Goal: Task Accomplishment & Management: Complete application form

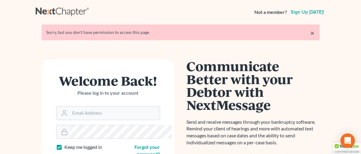
type input "[EMAIL_ADDRESS][DOMAIN_NAME]"
click at [141, 64] on form "Welcome Back! Please log in to your account Email Address [EMAIL_ADDRESS][DOMAI…" at bounding box center [108, 131] width 133 height 142
click at [315, 33] on link "×" at bounding box center [313, 32] width 4 height 7
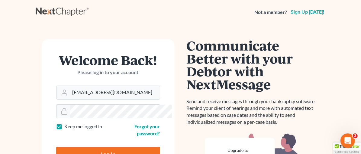
click at [97, 147] on input "Log In" at bounding box center [108, 154] width 104 height 15
type input "Thinking..."
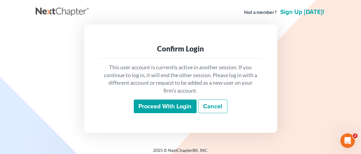
click at [159, 102] on input "Proceed with login" at bounding box center [165, 106] width 63 height 14
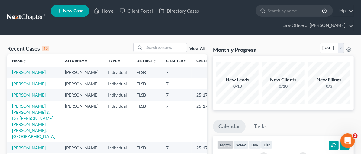
click at [28, 71] on link "[PERSON_NAME]" at bounding box center [29, 71] width 34 height 5
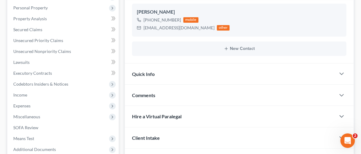
scroll to position [127, 0]
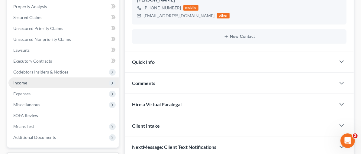
click at [17, 81] on span "Income" at bounding box center [20, 82] width 14 height 5
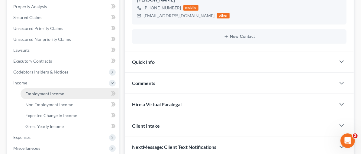
click at [56, 92] on span "Employment Income" at bounding box center [44, 93] width 39 height 5
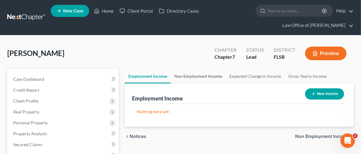
click at [171, 74] on link "Non Employment Income" at bounding box center [198, 76] width 55 height 15
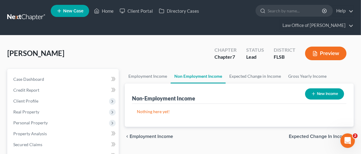
click at [329, 93] on button "New Income" at bounding box center [324, 93] width 39 height 11
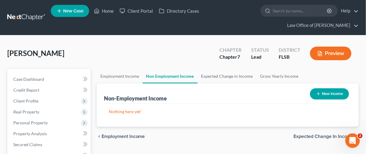
select select "0"
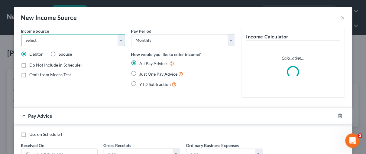
click at [119, 38] on select "Select Unemployment Disability (from employer) Pension Retirement Social Securi…" at bounding box center [73, 40] width 104 height 12
select select "4"
click at [21, 34] on select "Select Unemployment Disability (from employer) Pension Retirement Social Securi…" at bounding box center [73, 40] width 104 height 12
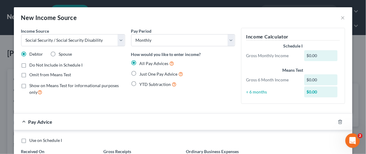
click at [30, 73] on label "Omit from Means Test" at bounding box center [51, 75] width 42 height 6
click at [32, 73] on input "Omit from Means Test" at bounding box center [34, 74] width 4 height 4
checkbox input "true"
click at [310, 54] on div "$0.00" at bounding box center [320, 55] width 33 height 11
click at [310, 55] on div "$0.00" at bounding box center [320, 55] width 33 height 11
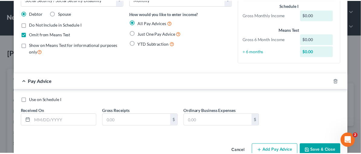
scroll to position [41, 0]
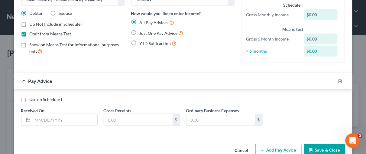
click at [30, 100] on label "Use on Schedule I" at bounding box center [46, 99] width 33 height 6
click at [32, 100] on input "Use on Schedule I" at bounding box center [34, 98] width 4 height 4
checkbox input "true"
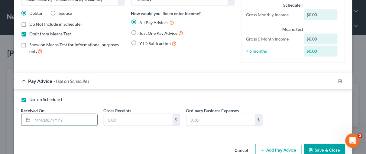
click at [47, 119] on input "text" at bounding box center [65, 119] width 65 height 11
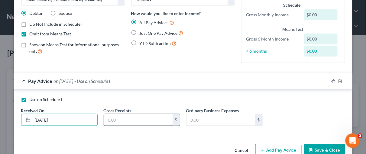
type input "08/15/2025"
click at [113, 118] on input "text" at bounding box center [138, 119] width 69 height 11
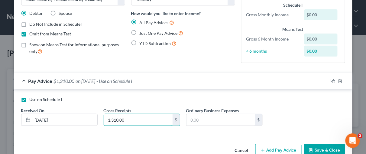
type input "1,310.00"
click at [320, 146] on button "Save & Close" at bounding box center [324, 150] width 41 height 13
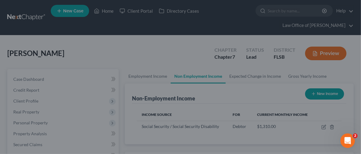
scroll to position [301988, 301952]
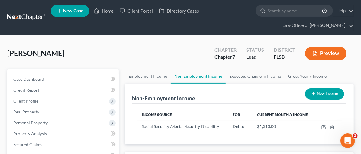
click at [171, 75] on link "Non Employment Income" at bounding box center [198, 76] width 55 height 15
click at [325, 93] on button "New Income" at bounding box center [324, 93] width 39 height 11
select select "0"
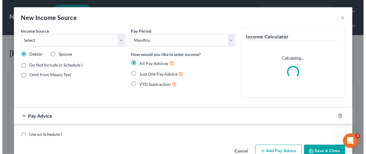
scroll to position [108, 146]
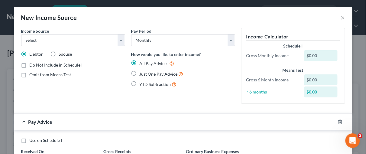
click at [59, 53] on label "Spouse" at bounding box center [65, 54] width 13 height 6
click at [61, 53] on input "Spouse" at bounding box center [63, 53] width 4 height 4
radio input "true"
click at [118, 39] on select "Select Unemployment Disability (from employer) Pension Retirement Social Securi…" at bounding box center [73, 40] width 104 height 12
select select "4"
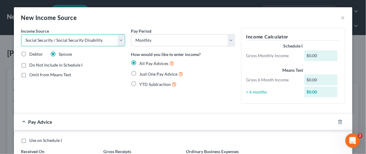
click at [21, 34] on select "Select Unemployment Disability (from employer) Pension Retirement Social Securi…" at bounding box center [73, 40] width 104 height 12
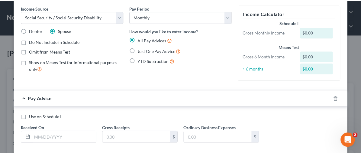
scroll to position [54, 0]
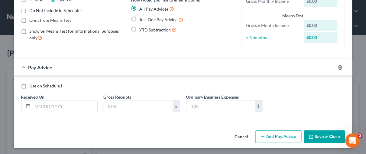
click at [30, 86] on label "Use on Schedule I" at bounding box center [46, 86] width 33 height 6
click at [32, 86] on input "Use on Schedule I" at bounding box center [34, 85] width 4 height 4
checkbox input "true"
click at [45, 105] on input "text" at bounding box center [65, 105] width 65 height 11
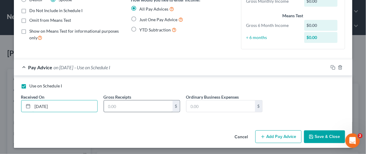
type input "08/15/2025"
click at [132, 105] on input "text" at bounding box center [138, 105] width 69 height 11
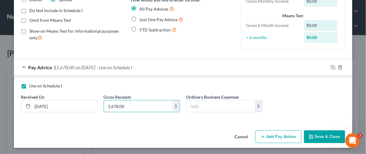
type input "1,678.00"
click at [321, 135] on button "Save & Close" at bounding box center [324, 136] width 41 height 13
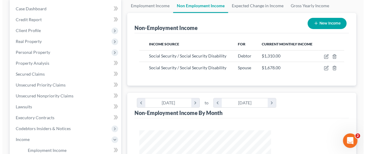
scroll to position [77, 0]
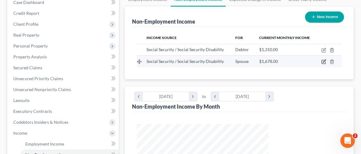
click at [324, 59] on icon "button" at bounding box center [323, 61] width 5 height 5
select select "4"
select select "0"
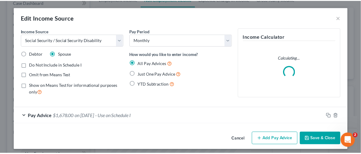
scroll to position [108, 146]
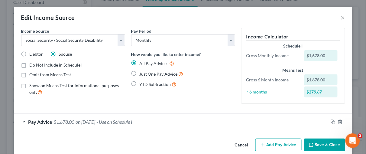
click at [30, 74] on label "Omit from Means Test" at bounding box center [51, 75] width 42 height 6
click at [32, 74] on input "Omit from Means Test" at bounding box center [34, 74] width 4 height 4
checkbox input "true"
click at [200, 101] on div "Pay Period Select Monthly Twice Monthly Every Other Week Weekly How would you l…" at bounding box center [183, 68] width 110 height 81
click at [330, 146] on button "Save & Close" at bounding box center [324, 144] width 41 height 13
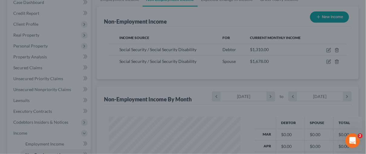
scroll to position [301988, 301952]
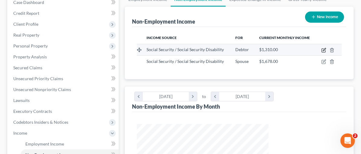
click at [324, 49] on icon "button" at bounding box center [324, 49] width 3 height 3
select select "4"
select select "0"
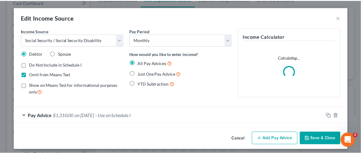
scroll to position [108, 146]
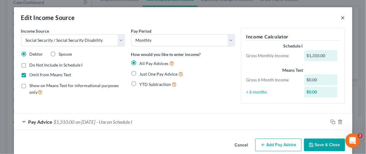
click at [341, 18] on button "×" at bounding box center [343, 17] width 4 height 7
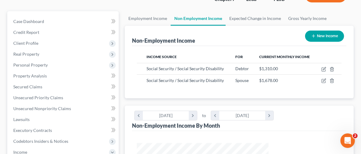
scroll to position [48, 0]
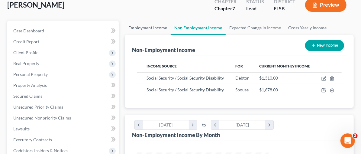
click at [125, 26] on link "Employment Income" at bounding box center [148, 28] width 46 height 15
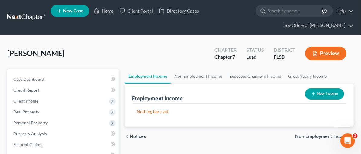
click at [333, 91] on button "New Income" at bounding box center [324, 93] width 39 height 11
select select "0"
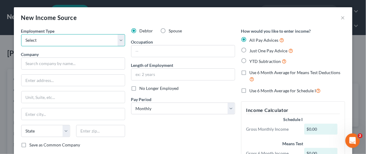
click at [119, 39] on select "Select Full or Part Time Employment Self Employment" at bounding box center [73, 40] width 104 height 12
select select "0"
click at [21, 34] on select "Select Full or Part Time Employment Self Employment" at bounding box center [73, 40] width 104 height 12
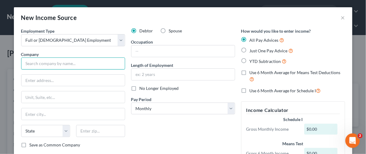
click at [24, 62] on input "text" at bounding box center [73, 63] width 104 height 12
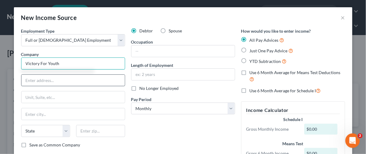
type input "Victory For Youth"
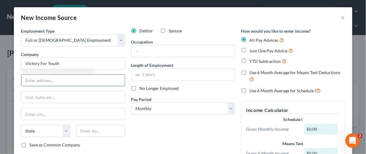
click at [30, 76] on input "text" at bounding box center [72, 80] width 103 height 11
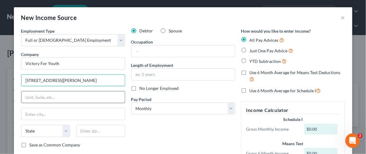
type input "2400 South Dixie Hwy"
click at [24, 98] on input "text" at bounding box center [72, 96] width 103 height 11
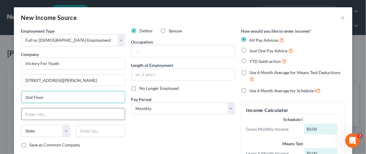
type input "2nd Floor"
click at [34, 114] on input "text" at bounding box center [72, 113] width 103 height 11
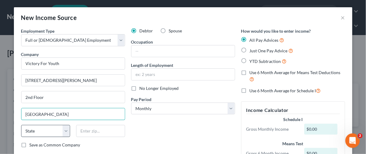
type input "Miami"
click at [64, 130] on select "State AL AK AR AZ CA CO CT DE DC FL GA GU HI ID IL IN IA KS KY LA ME MD MA MI M…" at bounding box center [45, 131] width 49 height 12
select select "9"
click at [21, 125] on select "State AL AK AR AZ CA CO CT DE DC FL GA GU HI ID IL IN IA KS KY LA ME MD MA MI M…" at bounding box center [45, 131] width 49 height 12
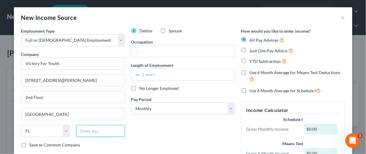
click at [76, 129] on input "text" at bounding box center [100, 131] width 49 height 12
type input "33133"
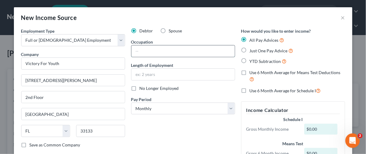
click at [138, 51] on input "text" at bounding box center [182, 50] width 103 height 11
type input "Administrative Assistant"
click at [250, 73] on label "Use 6 Month Average for Means Test Deductions" at bounding box center [297, 75] width 95 height 13
click at [252, 73] on input "Use 6 Month Average for Means Test Deductions" at bounding box center [254, 71] width 4 height 4
checkbox input "true"
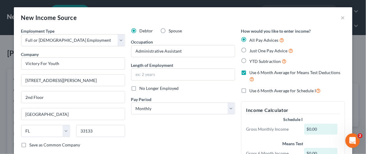
click at [250, 91] on label "Use 6 Month Average for Schedule I" at bounding box center [285, 90] width 71 height 7
click at [252, 91] on input "Use 6 Month Average for Schedule I" at bounding box center [254, 89] width 4 height 4
checkbox input "true"
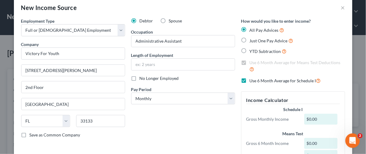
scroll to position [16, 0]
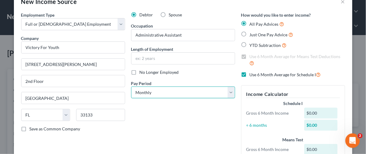
click at [230, 90] on select "Select Monthly Twice Monthly Every Other Week Weekly" at bounding box center [183, 92] width 104 height 12
select select "2"
click at [131, 86] on select "Select Monthly Twice Monthly Every Other Week Weekly" at bounding box center [183, 92] width 104 height 12
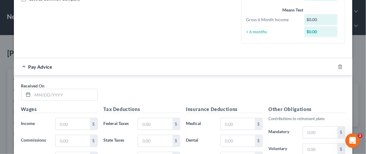
scroll to position [150, 0]
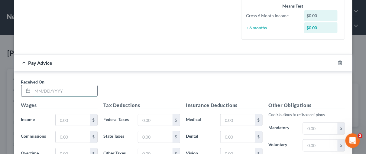
click at [36, 89] on input "text" at bounding box center [65, 90] width 65 height 11
type input "03/07/2025"
click at [62, 117] on input "text" at bounding box center [73, 119] width 34 height 11
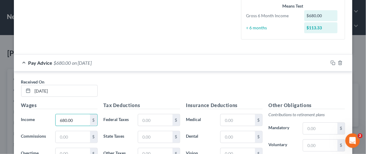
type input "680.00"
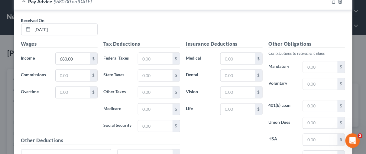
scroll to position [210, 0]
drag, startPoint x: 157, startPoint y: 57, endPoint x: 159, endPoint y: 48, distance: 8.8
click at [157, 57] on input "text" at bounding box center [155, 58] width 34 height 11
type input "0.00"
click at [145, 106] on input "text" at bounding box center [155, 109] width 34 height 11
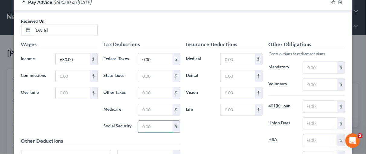
click at [144, 124] on input "text" at bounding box center [155, 126] width 34 height 11
type input "42.16"
click at [146, 101] on div "Tax Deductions Federal Taxes 0.00 $ State Taxes $ Other Taxes $ Medicare $ Soci…" at bounding box center [142, 89] width 82 height 97
click at [145, 108] on input "text" at bounding box center [155, 109] width 34 height 11
type input "9.86"
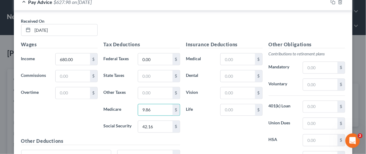
click at [227, 124] on div "Insurance Deductions Medical $ Dental $ Vision $ Life $" at bounding box center [224, 104] width 82 height 127
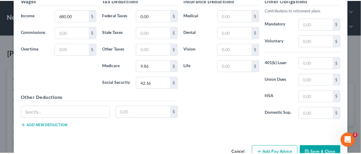
scroll to position [262, 0]
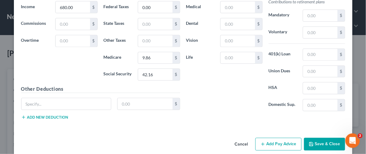
click at [320, 139] on button "Save & Close" at bounding box center [324, 144] width 41 height 13
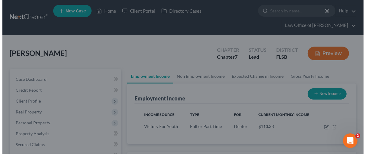
scroll to position [108, 143]
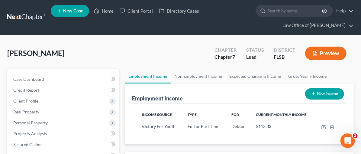
click at [320, 94] on button "New Income" at bounding box center [324, 93] width 39 height 11
select select "0"
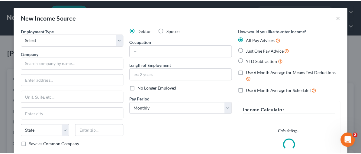
scroll to position [108, 146]
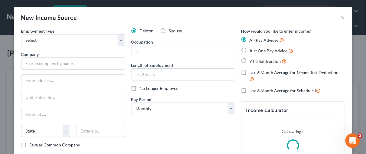
click at [169, 30] on label "Spouse" at bounding box center [175, 31] width 13 height 6
click at [171, 30] on input "Spouse" at bounding box center [173, 30] width 4 height 4
radio input "true"
click at [117, 39] on select "Select Full or Part Time Employment Self Employment" at bounding box center [73, 40] width 104 height 12
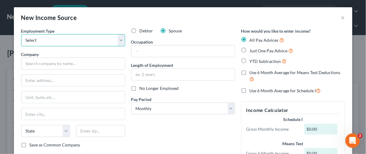
click at [117, 38] on select "Select Full or Part Time Employment Self Employment" at bounding box center [73, 40] width 104 height 12
drag, startPoint x: 340, startPoint y: 17, endPoint x: 292, endPoint y: 13, distance: 47.8
click at [341, 17] on button "×" at bounding box center [343, 17] width 4 height 7
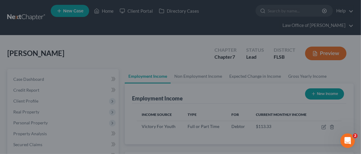
scroll to position [301988, 301952]
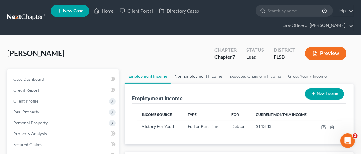
click at [171, 77] on link "Non Employment Income" at bounding box center [198, 76] width 55 height 15
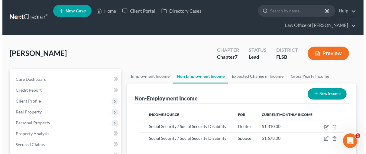
scroll to position [108, 143]
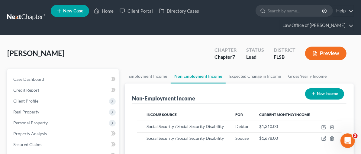
click at [324, 92] on button "New Income" at bounding box center [324, 93] width 39 height 11
select select "0"
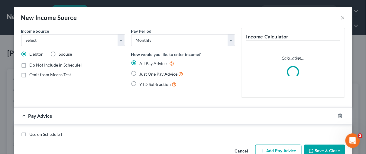
scroll to position [108, 146]
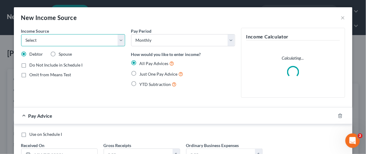
click at [118, 41] on select "Select Unemployment Disability (from employer) Pension Retirement Social Securi…" at bounding box center [73, 40] width 104 height 12
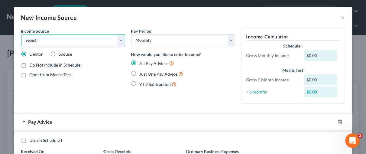
select select "3"
click at [21, 34] on select "Select Unemployment Disability (from employer) Pension Retirement Social Securi…" at bounding box center [73, 40] width 104 height 12
click at [59, 54] on label "Spouse" at bounding box center [65, 54] width 13 height 6
click at [61, 54] on input "Spouse" at bounding box center [63, 53] width 4 height 4
radio input "true"
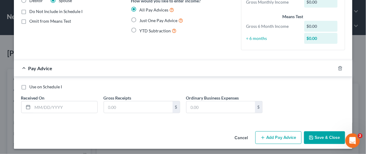
scroll to position [54, 0]
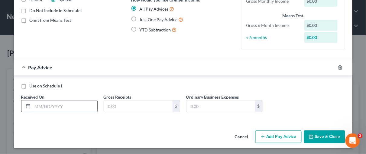
click at [38, 105] on input "text" at bounding box center [65, 105] width 65 height 11
type input "03/15/2025"
click at [110, 105] on input "text" at bounding box center [138, 105] width 69 height 11
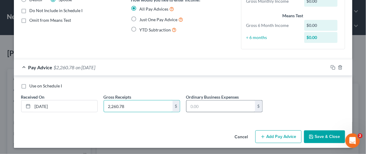
type input "2,260.78"
click at [189, 106] on input "text" at bounding box center [220, 105] width 69 height 11
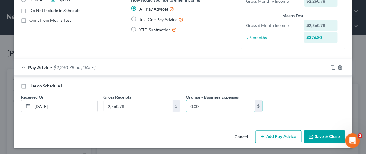
type input "0.00"
click at [280, 137] on button "Add Pay Advice" at bounding box center [278, 136] width 46 height 13
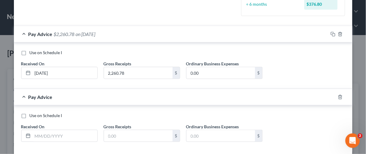
scroll to position [95, 0]
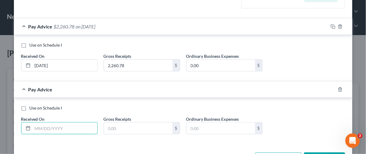
drag, startPoint x: 44, startPoint y: 129, endPoint x: 44, endPoint y: 120, distance: 8.8
click at [44, 129] on input "text" at bounding box center [65, 127] width 65 height 11
type input "04/15/2025"
click at [108, 127] on input "text" at bounding box center [138, 127] width 69 height 11
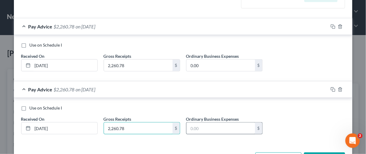
type input "2,260.78"
click at [196, 127] on input "text" at bounding box center [220, 127] width 69 height 11
type input "0.00"
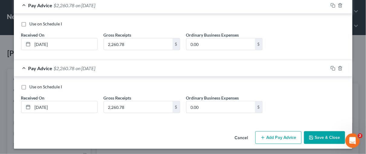
scroll to position [117, 0]
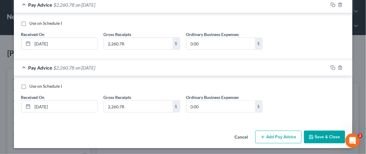
click at [290, 136] on button "Add Pay Advice" at bounding box center [278, 137] width 46 height 13
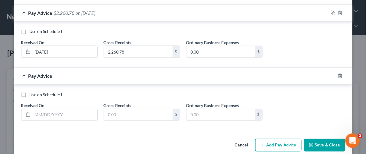
scroll to position [179, 0]
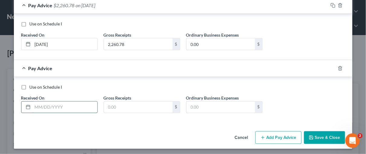
click at [40, 106] on input "text" at bounding box center [65, 107] width 65 height 11
type input "05/15/2025"
click at [125, 105] on input "text" at bounding box center [138, 107] width 69 height 11
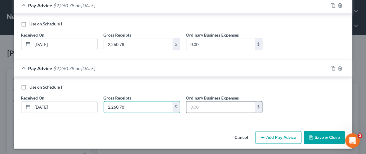
type input "2,260.78"
click at [193, 103] on input "text" at bounding box center [220, 107] width 69 height 11
type input "0.00"
click at [278, 138] on button "Add Pay Advice" at bounding box center [278, 137] width 46 height 13
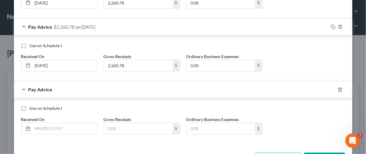
scroll to position [236, 0]
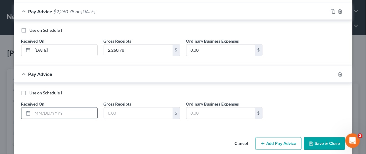
click at [38, 108] on input "text" at bounding box center [65, 113] width 65 height 11
type input "06/15/2025"
click at [111, 111] on input "text" at bounding box center [138, 113] width 69 height 11
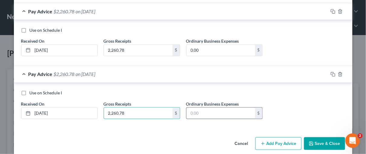
type input "2,260.78"
click at [191, 108] on input "text" at bounding box center [220, 113] width 69 height 11
type input "0.00"
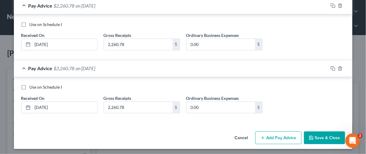
click at [275, 136] on button "Add Pay Advice" at bounding box center [278, 137] width 46 height 13
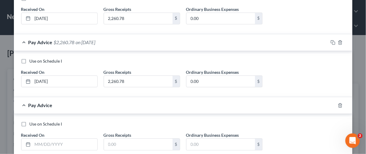
scroll to position [304, 0]
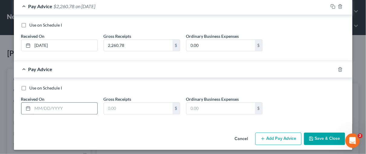
drag, startPoint x: 45, startPoint y: 105, endPoint x: 49, endPoint y: 100, distance: 6.9
click at [45, 105] on input "text" at bounding box center [65, 107] width 65 height 11
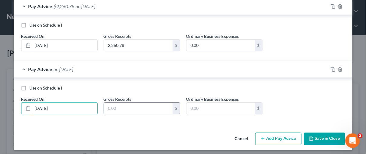
type input "07/15/2025"
click at [108, 106] on input "text" at bounding box center [138, 107] width 69 height 11
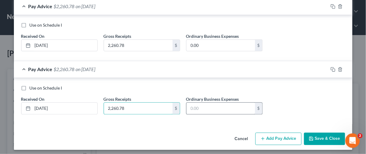
type input "2,260.78"
click at [191, 104] on input "text" at bounding box center [220, 107] width 69 height 11
type input "0.00"
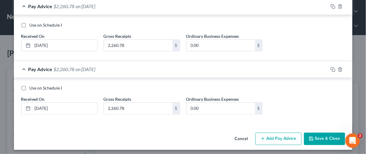
click at [285, 136] on button "Add Pay Advice" at bounding box center [278, 138] width 46 height 13
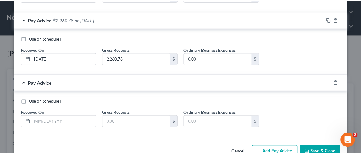
scroll to position [366, 0]
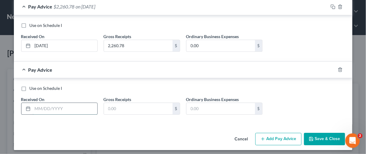
click at [39, 106] on input "text" at bounding box center [65, 108] width 65 height 11
type input "08/15/2025"
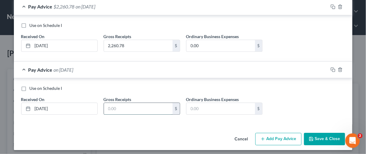
click at [113, 106] on input "text" at bounding box center [138, 108] width 69 height 11
type input "2,260.78"
click at [192, 106] on input "text" at bounding box center [220, 108] width 69 height 11
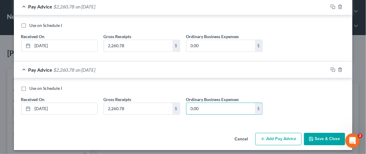
type input "0.00"
click at [322, 135] on button "Save & Close" at bounding box center [324, 139] width 41 height 13
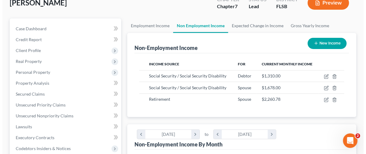
scroll to position [51, 0]
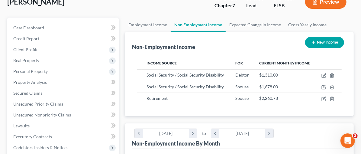
click at [327, 40] on button "New Income" at bounding box center [324, 42] width 39 height 11
select select "0"
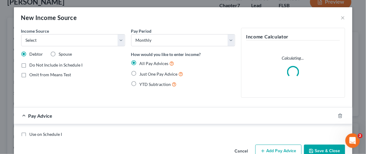
scroll to position [108, 146]
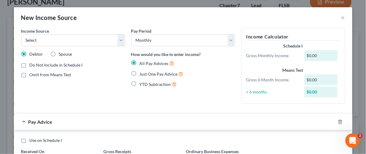
click at [59, 52] on label "Spouse" at bounding box center [65, 54] width 13 height 6
click at [61, 52] on input "Spouse" at bounding box center [63, 53] width 4 height 4
radio input "true"
click at [118, 40] on select "Select Unemployment Disability (from employer) Pension Retirement Social Securi…" at bounding box center [73, 40] width 104 height 12
select select "13"
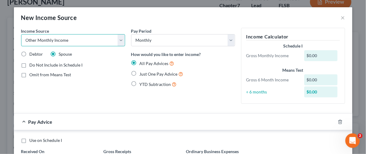
click at [21, 34] on select "Select Unemployment Disability (from employer) Pension Retirement Social Securi…" at bounding box center [73, 40] width 104 height 12
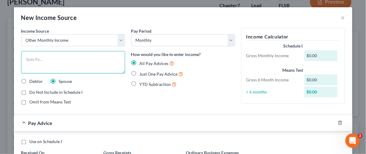
click at [26, 60] on textarea at bounding box center [73, 62] width 104 height 22
click at [77, 58] on textarea "Annuities from Brighthouse" at bounding box center [73, 62] width 104 height 22
type textarea "Annuities from Brighthouse Life"
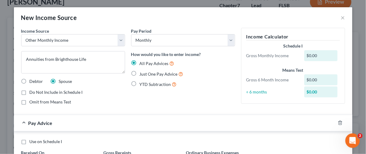
click at [110, 87] on div "Income Source * Select Unemployment Disability (from employer) Pension Retireme…" at bounding box center [73, 69] width 110 height 82
click at [189, 88] on div "Pay Period Select Monthly Twice Monthly Every Other Week Weekly How would you l…" at bounding box center [183, 69] width 110 height 82
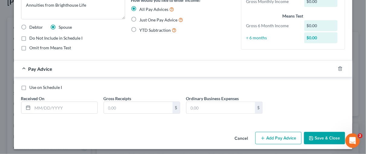
scroll to position [56, 0]
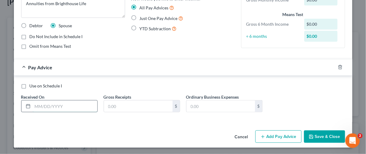
click at [41, 108] on input "text" at bounding box center [65, 105] width 65 height 11
type input "03/15/2025"
click at [108, 104] on input "text" at bounding box center [138, 105] width 69 height 11
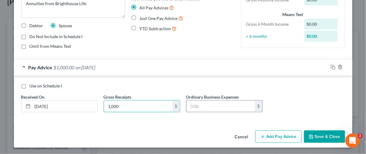
type input "1,000"
click at [200, 105] on input "text" at bounding box center [220, 105] width 69 height 11
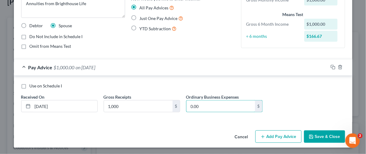
type input "0.00"
click at [275, 136] on button "Add Pay Advice" at bounding box center [278, 136] width 46 height 13
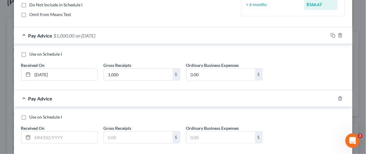
scroll to position [96, 0]
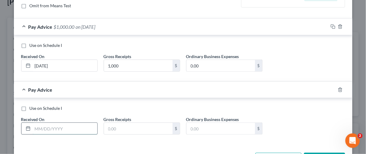
click at [37, 127] on input "text" at bounding box center [65, 128] width 65 height 11
type input "04/15/2025"
click at [105, 124] on input "text" at bounding box center [138, 128] width 69 height 11
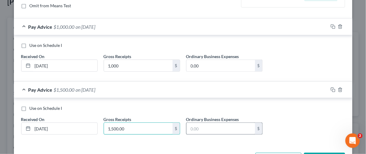
type input "1,500.00"
drag, startPoint x: 189, startPoint y: 127, endPoint x: 198, endPoint y: 127, distance: 8.8
click at [194, 129] on input "text" at bounding box center [220, 128] width 69 height 11
type input "0.00"
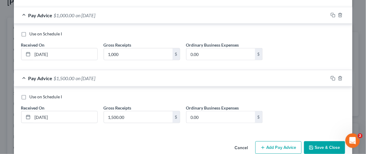
scroll to position [118, 0]
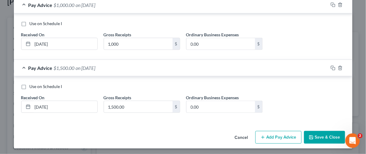
click at [273, 134] on button "Add Pay Advice" at bounding box center [278, 137] width 46 height 13
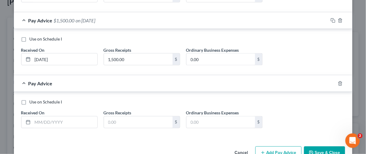
scroll to position [174, 0]
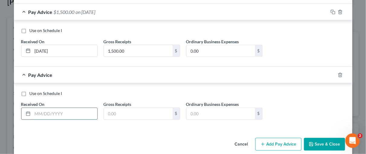
drag, startPoint x: 50, startPoint y: 108, endPoint x: 49, endPoint y: 105, distance: 3.2
click at [50, 108] on input "text" at bounding box center [65, 113] width 65 height 11
type input "05/15/2025"
click at [118, 112] on input "text" at bounding box center [138, 113] width 69 height 11
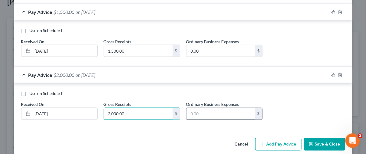
type input "2,000.00"
drag, startPoint x: 196, startPoint y: 112, endPoint x: 198, endPoint y: 109, distance: 3.9
click at [196, 112] on input "text" at bounding box center [220, 113] width 69 height 11
type input "0.00"
click at [282, 144] on button "Add Pay Advice" at bounding box center [278, 144] width 46 height 13
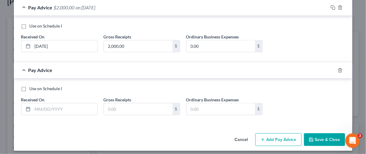
scroll to position [243, 0]
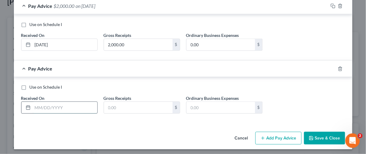
drag, startPoint x: 40, startPoint y: 104, endPoint x: 44, endPoint y: 105, distance: 4.0
click at [40, 104] on input "text" at bounding box center [65, 107] width 65 height 11
type input "06/15/2025"
click at [110, 109] on input "text" at bounding box center [138, 107] width 69 height 11
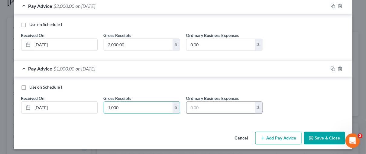
type input "1,000"
click at [191, 106] on input "text" at bounding box center [220, 107] width 69 height 11
type input "0.00"
click at [282, 135] on button "Add Pay Advice" at bounding box center [278, 138] width 46 height 13
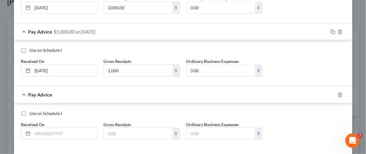
scroll to position [305, 0]
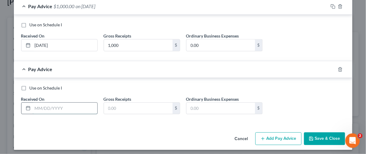
click at [54, 104] on input "text" at bounding box center [65, 107] width 65 height 11
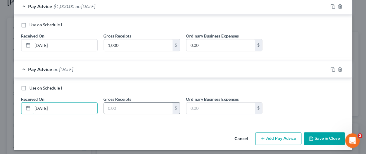
type input "07/15/2025"
click at [130, 107] on input "text" at bounding box center [138, 107] width 69 height 11
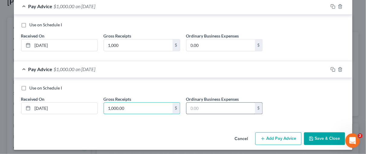
type input "1,000.00"
click at [189, 104] on input "text" at bounding box center [220, 107] width 69 height 11
type input "0.00"
click at [281, 135] on button "Add Pay Advice" at bounding box center [278, 138] width 46 height 13
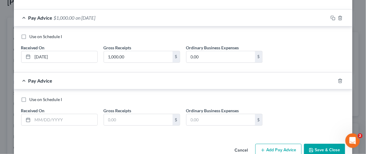
scroll to position [367, 0]
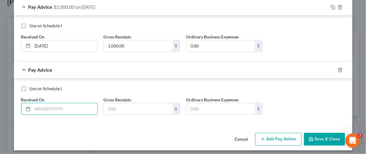
drag, startPoint x: 41, startPoint y: 105, endPoint x: 53, endPoint y: 98, distance: 13.7
click at [45, 103] on input "text" at bounding box center [65, 108] width 65 height 11
type input "08/15/2025"
click at [116, 103] on input "text" at bounding box center [138, 108] width 69 height 11
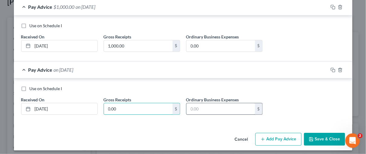
type input "0.00"
click at [198, 107] on input "text" at bounding box center [220, 108] width 69 height 11
type input "0.00"
click at [277, 135] on button "Add Pay Advice" at bounding box center [278, 139] width 46 height 13
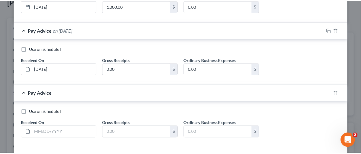
scroll to position [430, 0]
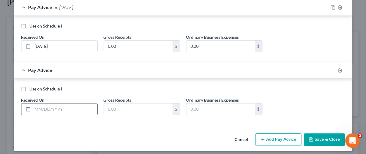
click at [43, 106] on input "text" at bounding box center [65, 108] width 65 height 11
type input "09/15/2025"
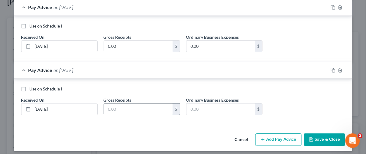
click at [116, 107] on input "text" at bounding box center [138, 108] width 69 height 11
type input "0.00"
click at [194, 104] on input "text" at bounding box center [220, 108] width 69 height 11
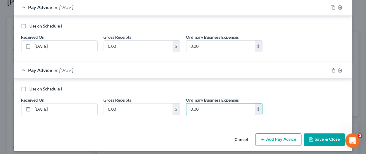
type input "0.00"
click at [30, 86] on label "Use on Schedule I" at bounding box center [46, 89] width 33 height 6
click at [32, 86] on input "Use on Schedule I" at bounding box center [34, 88] width 4 height 4
checkbox input "true"
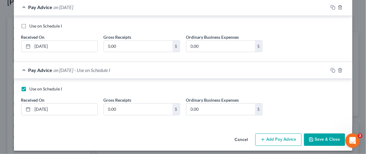
click at [321, 135] on button "Save & Close" at bounding box center [324, 139] width 41 height 13
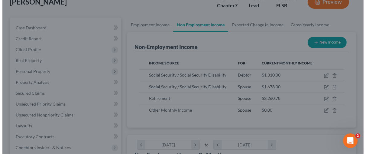
scroll to position [301988, 301952]
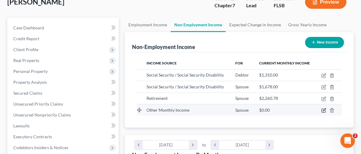
click at [324, 111] on icon "button" at bounding box center [323, 110] width 5 height 5
select select "13"
select select "0"
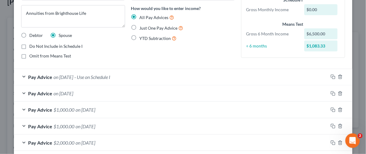
scroll to position [47, 0]
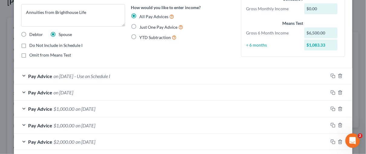
click at [25, 76] on div "Pay Advice on 09/15/2025 - Use on Schedule I" at bounding box center [171, 76] width 314 height 16
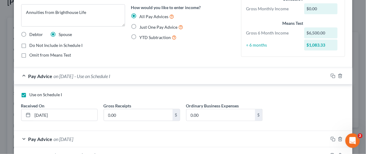
click at [30, 95] on label "Use on Schedule I" at bounding box center [46, 95] width 33 height 6
click at [32, 95] on input "Use on Schedule I" at bounding box center [34, 94] width 4 height 4
checkbox input "false"
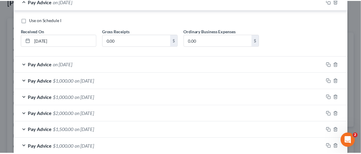
scroll to position [153, 0]
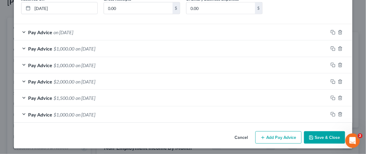
click at [321, 134] on button "Save & Close" at bounding box center [324, 137] width 41 height 13
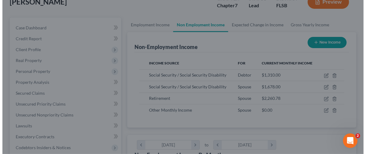
scroll to position [301988, 301952]
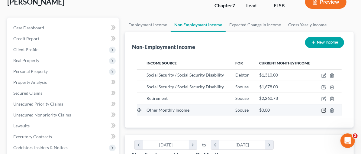
click at [324, 108] on icon "button" at bounding box center [323, 110] width 5 height 5
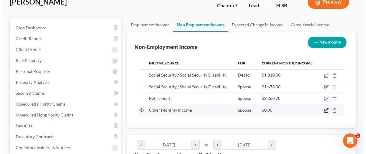
select select "13"
select select "0"
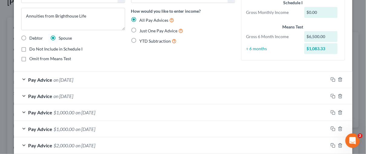
scroll to position [47, 0]
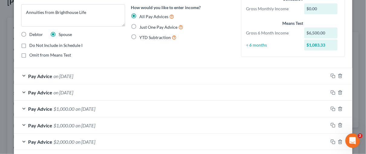
click at [21, 91] on div "Pay Advice on 08/15/2025" at bounding box center [171, 92] width 314 height 16
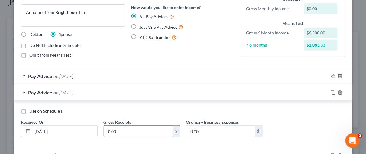
click at [125, 128] on input "0.00" at bounding box center [138, 130] width 69 height 11
type input "500.00"
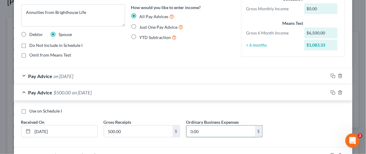
click at [194, 132] on input "0.00" at bounding box center [220, 130] width 69 height 11
type input "0.00"
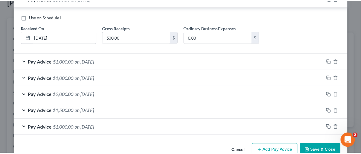
scroll to position [151, 0]
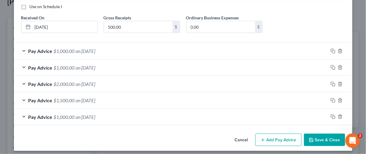
click at [324, 135] on button "Save & Close" at bounding box center [324, 140] width 41 height 13
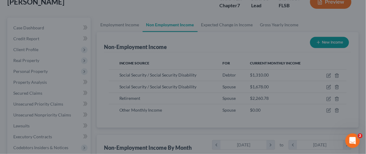
scroll to position [301988, 301952]
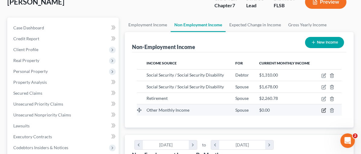
click at [322, 108] on icon "button" at bounding box center [323, 110] width 5 height 5
select select "13"
select select "0"
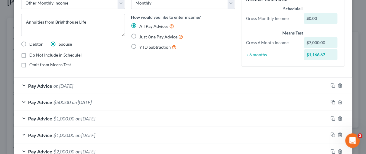
scroll to position [44, 0]
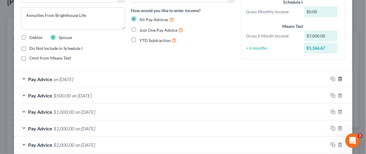
click at [340, 79] on line "button" at bounding box center [340, 79] width 0 height 1
click at [149, 95] on div "Pay Advice $1,000.00 on 07/15/2025" at bounding box center [171, 95] width 314 height 16
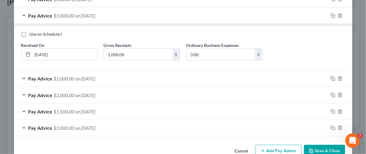
scroll to position [137, 0]
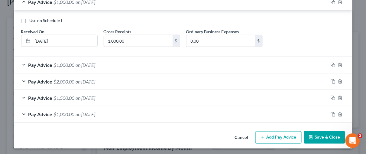
click at [20, 114] on div "Pay Advice $1,000.00 on 03/15/2025" at bounding box center [171, 114] width 314 height 16
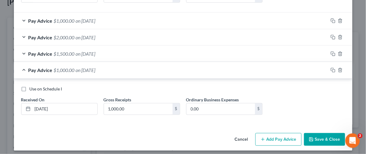
scroll to position [183, 0]
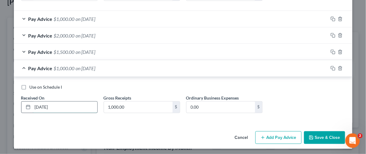
click at [43, 104] on input "03/15/2025" at bounding box center [65, 107] width 65 height 11
type input "03/31/2025"
click at [22, 50] on div "Pay Advice $1,500.00 on 04/15/2025" at bounding box center [171, 52] width 314 height 16
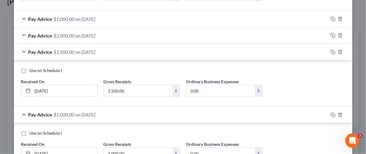
click at [21, 33] on div "Pay Advice $2,000.00 on 05/15/2025" at bounding box center [171, 35] width 314 height 16
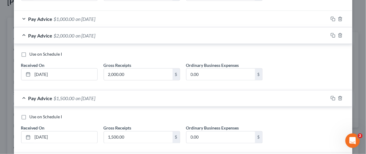
click at [21, 16] on div "Pay Advice $1,000.00 on 06/15/2025" at bounding box center [171, 19] width 314 height 16
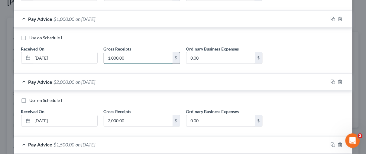
click at [111, 55] on input "1,000.00" at bounding box center [138, 57] width 69 height 11
click at [111, 57] on input "1,000.00" at bounding box center [138, 57] width 69 height 11
click at [109, 55] on input "100.00" at bounding box center [138, 57] width 69 height 11
type input "1,600.00"
click at [180, 78] on div "Pay Advice $2,000.00 on 05/15/2025" at bounding box center [171, 82] width 314 height 16
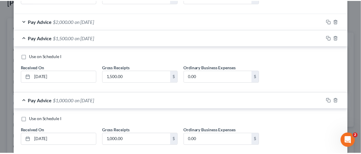
scroll to position [275, 0]
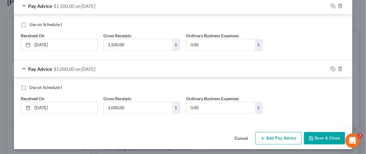
drag, startPoint x: 364, startPoint y: 69, endPoint x: 2, endPoint y: 10, distance: 366.3
click at [327, 136] on button "Save & Close" at bounding box center [324, 138] width 41 height 13
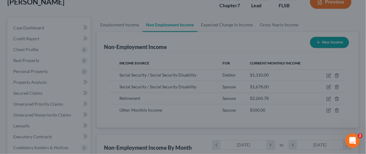
scroll to position [301988, 301952]
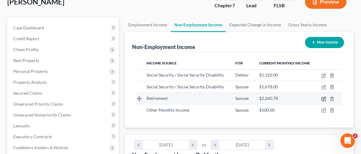
click at [323, 98] on icon "button" at bounding box center [324, 98] width 3 height 3
select select "3"
select select "0"
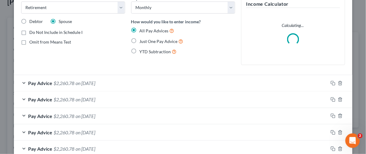
scroll to position [84, 0]
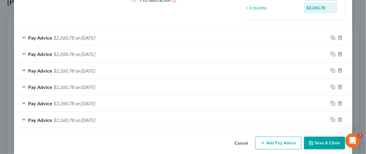
drag, startPoint x: 21, startPoint y: 118, endPoint x: 26, endPoint y: 116, distance: 5.8
click at [21, 118] on div "Pay Advice $2,260.78 on 03/15/2025" at bounding box center [171, 120] width 314 height 16
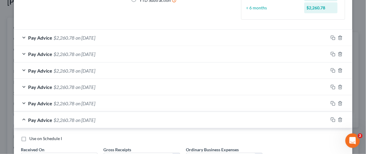
scroll to position [126, 0]
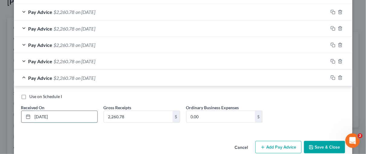
click at [42, 116] on input "03/15/2025" at bounding box center [65, 116] width 65 height 11
type input "03/31/2025"
click at [124, 114] on input "2,260.78" at bounding box center [138, 116] width 69 height 11
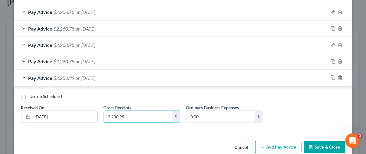
type input "2,200.99"
click at [21, 59] on div "Pay Advice $2,260.78 on 04/15/2025" at bounding box center [171, 61] width 314 height 16
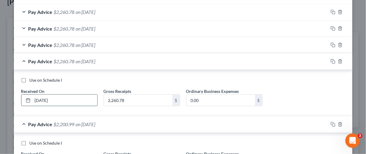
click at [42, 98] on input "04/15/2025" at bounding box center [65, 100] width 65 height 11
type input "04/30/2025"
click at [126, 99] on input "2,260.78" at bounding box center [138, 100] width 69 height 11
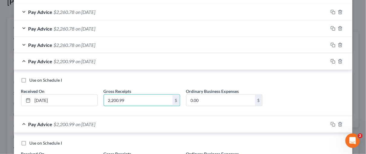
type input "2,200.99"
click at [21, 42] on div "Pay Advice $2,260.78 on 05/15/2025" at bounding box center [171, 45] width 314 height 16
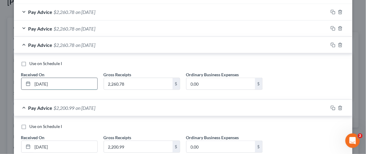
click at [43, 82] on input "05/15/2025" at bounding box center [65, 83] width 65 height 11
type input "05/30/2025"
click at [123, 82] on input "2,260.78" at bounding box center [138, 83] width 69 height 11
type input "2,200.99"
click at [22, 27] on div "Pay Advice $2,260.78 on 06/15/2025" at bounding box center [171, 29] width 314 height 16
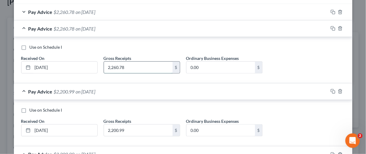
click at [122, 65] on input "2,260.78" at bounding box center [138, 67] width 69 height 11
type input "2,200.99"
click at [21, 12] on div "Pay Advice $2,260.78 on 07/15/2025" at bounding box center [171, 12] width 314 height 16
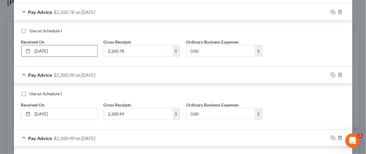
click at [43, 49] on input "07/15/2025" at bounding box center [65, 50] width 65 height 11
type input "07/31/2025"
click at [137, 63] on div "Use on Schedule I Received On * 07/31/2025 Gross Receipts 2,260.78 $ Ordinary B…" at bounding box center [183, 44] width 338 height 47
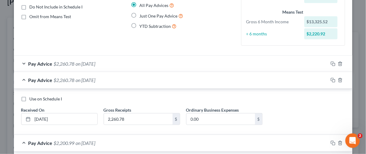
scroll to position [55, 0]
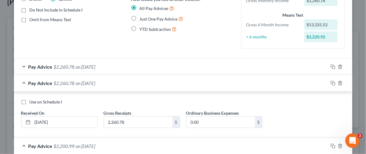
click at [22, 65] on div "Pay Advice $2,260.78 on 08/15/2025" at bounding box center [171, 67] width 314 height 16
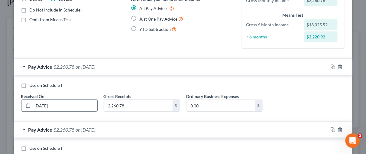
click at [43, 105] on input "08/15/2025" at bounding box center [65, 105] width 65 height 11
type input "08/30/2025"
click at [124, 114] on div "Use on Schedule I Received On * 08/30/2025 Gross Receipts 2,260.78 $ Ordinary B…" at bounding box center [183, 99] width 330 height 34
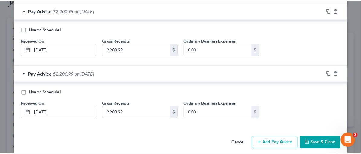
scroll to position [366, 0]
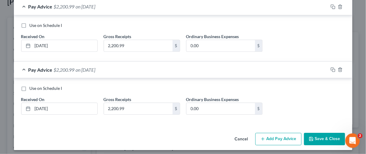
click at [324, 135] on button "Save & Close" at bounding box center [324, 139] width 41 height 13
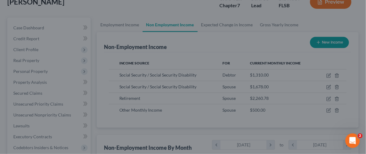
scroll to position [301988, 301952]
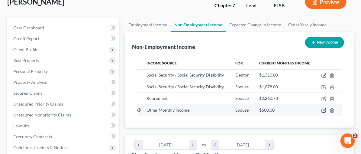
click at [324, 108] on icon "button" at bounding box center [323, 110] width 5 height 5
select select "13"
select select "0"
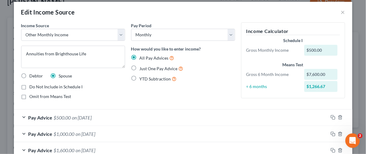
scroll to position [0, 0]
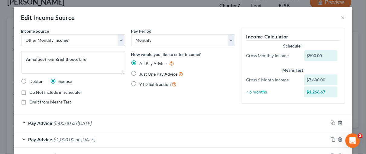
drag, startPoint x: 191, startPoint y: 90, endPoint x: 264, endPoint y: 56, distance: 80.3
click at [193, 89] on div "Pay Period Select Monthly Twice Monthly Every Other Week Weekly How would you l…" at bounding box center [183, 69] width 110 height 82
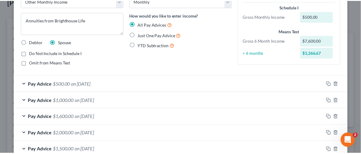
scroll to position [91, 0]
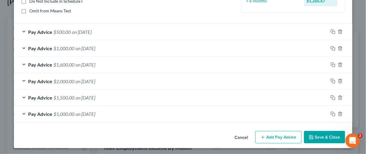
click at [325, 135] on button "Save & Close" at bounding box center [324, 137] width 41 height 13
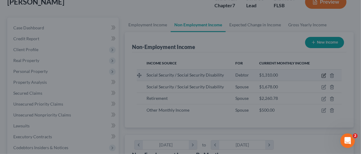
scroll to position [108, 143]
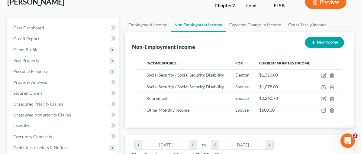
click at [330, 2] on button "Preview" at bounding box center [325, 2] width 41 height 14
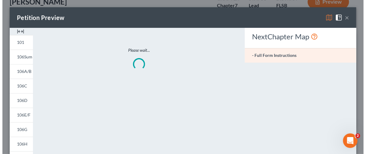
scroll to position [108, 146]
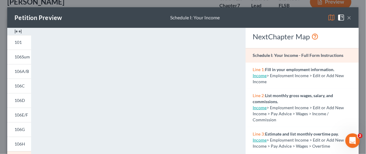
click at [17, 31] on img at bounding box center [18, 31] width 7 height 7
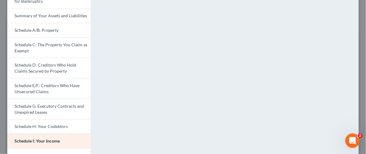
scroll to position [44, 0]
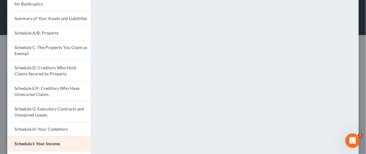
scroll to position [108, 146]
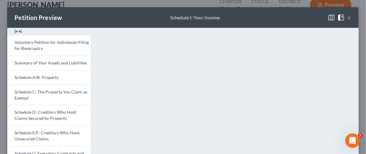
click at [347, 18] on button "×" at bounding box center [349, 17] width 4 height 7
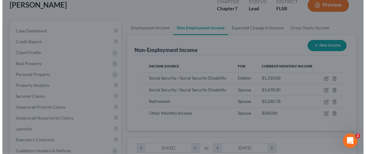
scroll to position [301988, 301952]
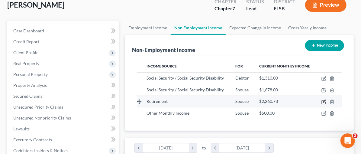
click at [324, 100] on icon "button" at bounding box center [324, 101] width 3 height 3
select select "3"
select select "0"
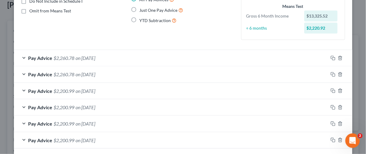
scroll to position [66, 0]
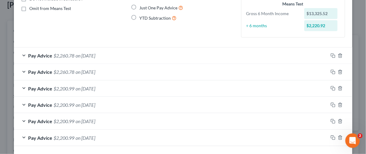
click at [25, 54] on div "Pay Advice $2,260.78 on 08/30/2025" at bounding box center [171, 55] width 314 height 16
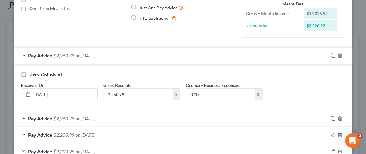
click at [30, 73] on label "Use on Schedule I" at bounding box center [46, 74] width 33 height 6
click at [32, 73] on input "Use on Schedule I" at bounding box center [34, 73] width 4 height 4
checkbox input "true"
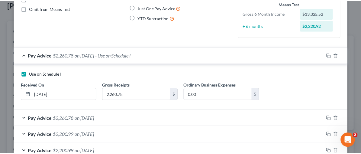
scroll to position [136, 0]
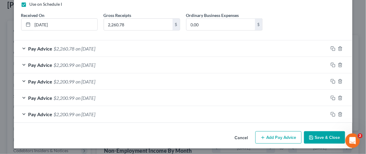
click at [321, 135] on button "Save & Close" at bounding box center [324, 137] width 41 height 13
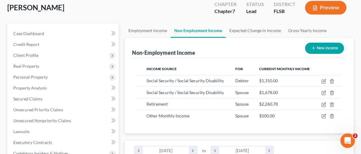
scroll to position [10, 0]
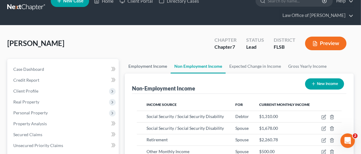
click at [125, 63] on link "Employment Income" at bounding box center [148, 66] width 46 height 15
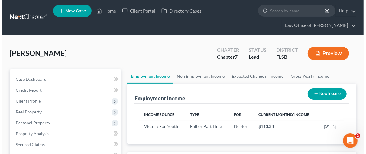
scroll to position [108, 143]
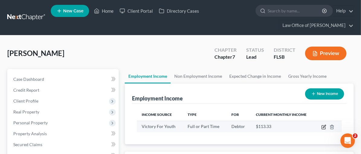
click at [325, 125] on icon "button" at bounding box center [324, 126] width 3 height 3
select select "0"
select select "9"
select select "2"
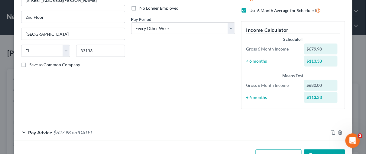
scroll to position [99, 0]
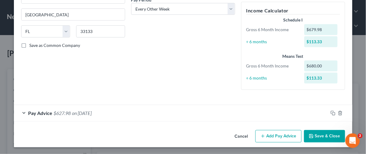
click at [282, 135] on button "Add Pay Advice" at bounding box center [278, 136] width 46 height 13
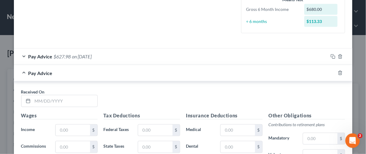
scroll to position [167, 0]
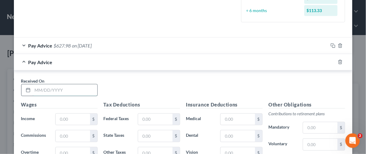
click at [44, 89] on input "text" at bounding box center [65, 89] width 65 height 11
type input "03/21/2025"
click at [70, 121] on input "text" at bounding box center [73, 119] width 34 height 11
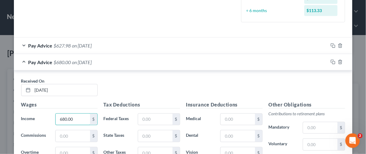
type input "680.00"
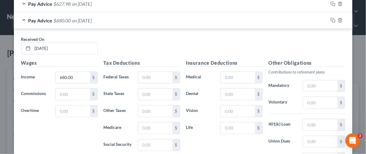
scroll to position [223, 0]
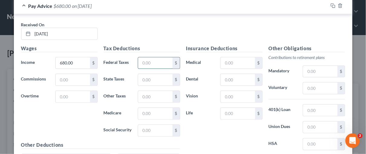
click at [154, 63] on input "text" at bounding box center [155, 62] width 34 height 11
type input "0.00"
click at [145, 109] on input "text" at bounding box center [155, 113] width 34 height 11
type input "9.86"
click at [150, 131] on input "text" at bounding box center [155, 130] width 34 height 11
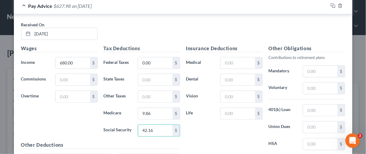
type input "42.16"
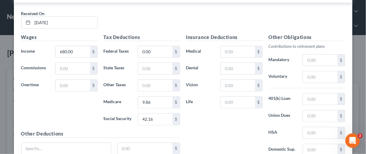
scroll to position [285, 0]
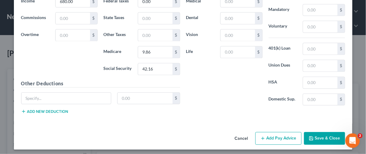
click at [277, 135] on button "Add Pay Advice" at bounding box center [278, 138] width 46 height 13
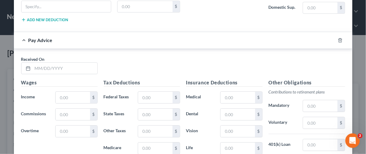
scroll to position [377, 0]
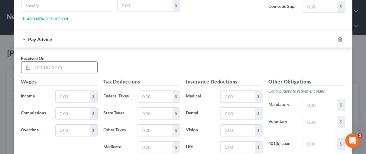
click at [45, 67] on input "text" at bounding box center [65, 67] width 65 height 11
type input "04/04/2025"
click at [62, 91] on input "text" at bounding box center [73, 96] width 34 height 11
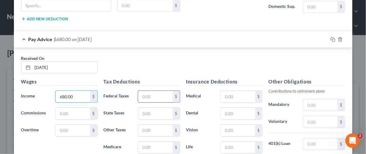
type input "680.00"
click at [149, 94] on input "text" at bounding box center [155, 96] width 34 height 11
type input "0.00"
click at [148, 143] on input "text" at bounding box center [155, 146] width 34 height 11
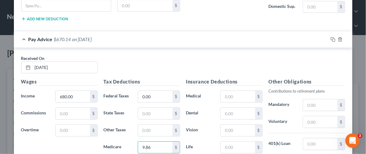
type input "9.86"
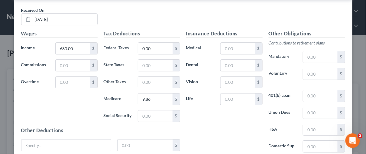
scroll to position [451, 0]
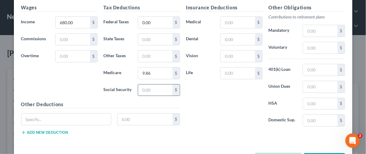
click at [151, 85] on input "text" at bounding box center [155, 89] width 34 height 11
type input "42.16"
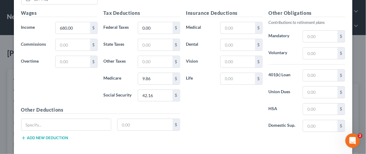
scroll to position [470, 0]
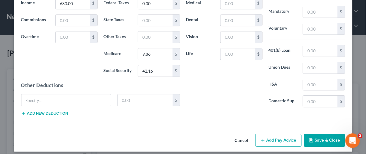
drag, startPoint x: 364, startPoint y: 108, endPoint x: 11, endPoint y: 1, distance: 369.3
click at [285, 137] on button "Add Pay Advice" at bounding box center [278, 140] width 46 height 13
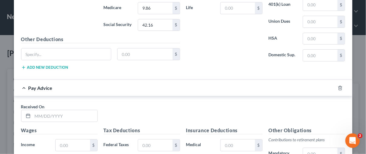
scroll to position [548, 0]
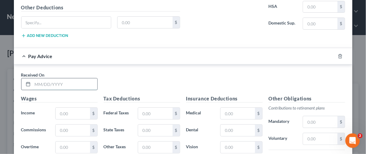
drag, startPoint x: 48, startPoint y: 80, endPoint x: 50, endPoint y: 75, distance: 5.4
click at [48, 80] on input "text" at bounding box center [65, 83] width 65 height 11
type input "04/18/2025"
click at [71, 108] on input "text" at bounding box center [73, 113] width 34 height 11
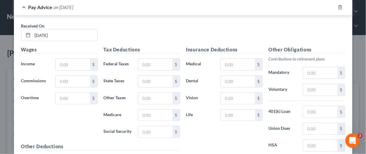
scroll to position [601, 0]
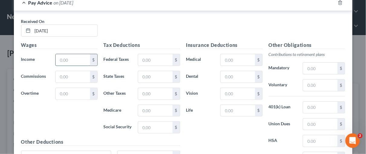
click at [65, 55] on input "text" at bounding box center [73, 59] width 34 height 11
click at [66, 54] on input "text" at bounding box center [73, 59] width 34 height 11
type input "04,182,025"
drag, startPoint x: 82, startPoint y: 55, endPoint x: 36, endPoint y: 52, distance: 46.6
click at [36, 54] on div "Income * 04,182,025 $" at bounding box center [59, 60] width 82 height 12
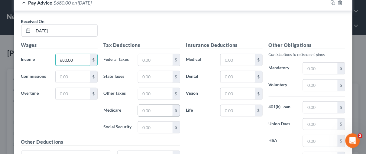
type input "680.00"
click at [143, 105] on input "text" at bounding box center [155, 110] width 34 height 11
type input "9.86"
click at [147, 121] on input "text" at bounding box center [155, 126] width 34 height 11
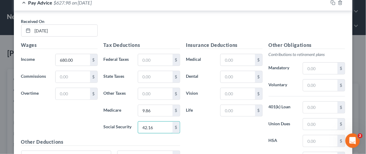
type input "42.16"
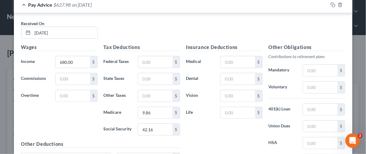
scroll to position [656, 0]
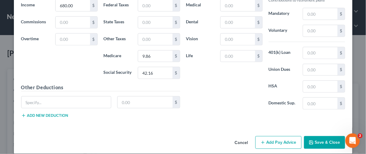
click at [277, 136] on button "Add Pay Advice" at bounding box center [278, 142] width 46 height 13
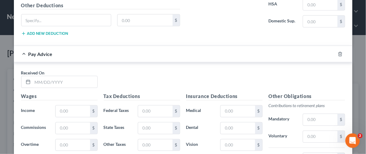
scroll to position [740, 0]
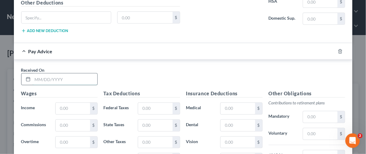
click at [40, 73] on input "text" at bounding box center [65, 78] width 65 height 11
type input "05/02/2025"
click at [66, 103] on input "text" at bounding box center [73, 108] width 34 height 11
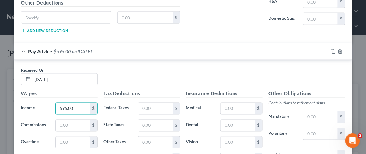
type input "595.00"
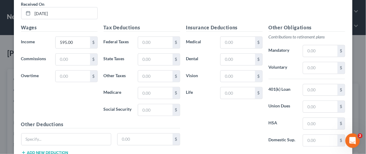
scroll to position [809, 0]
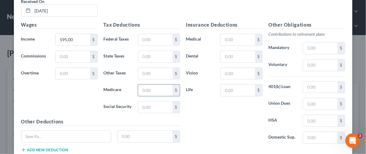
click at [152, 85] on input "text" at bounding box center [155, 90] width 34 height 11
type input "8.62"
click at [156, 102] on input "text" at bounding box center [155, 107] width 34 height 11
type input "36.89"
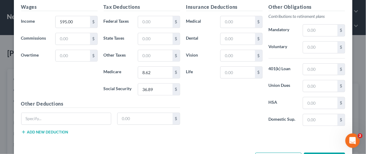
scroll to position [841, 0]
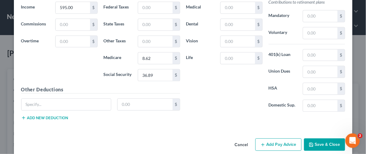
click at [285, 138] on button "Add Pay Advice" at bounding box center [278, 144] width 46 height 13
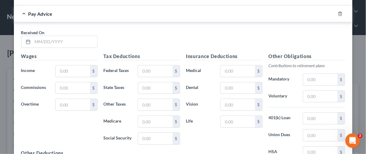
scroll to position [959, 0]
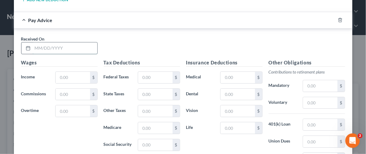
click at [61, 42] on input "text" at bounding box center [65, 47] width 65 height 11
type input "05/16/2025"
click at [76, 72] on input "text" at bounding box center [73, 77] width 34 height 11
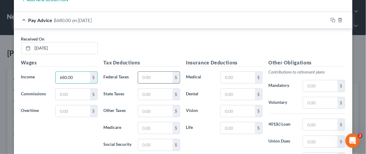
type input "680.00"
drag, startPoint x: 147, startPoint y: 67, endPoint x: 150, endPoint y: 66, distance: 3.8
click at [148, 72] on input "text" at bounding box center [155, 77] width 34 height 11
type input "0.00"
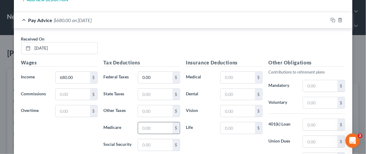
click at [147, 122] on input "text" at bounding box center [155, 127] width 34 height 11
click at [148, 122] on input "text" at bounding box center [155, 127] width 34 height 11
type input "9.86"
click at [147, 139] on input "text" at bounding box center [155, 144] width 34 height 11
type input "42.16"
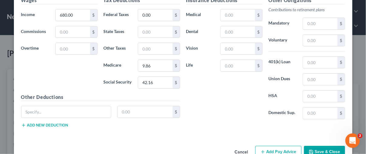
scroll to position [1027, 0]
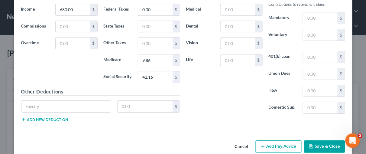
drag, startPoint x: 364, startPoint y: 126, endPoint x: 10, endPoint y: 14, distance: 371.5
click at [272, 140] on button "Add Pay Advice" at bounding box center [278, 146] width 46 height 13
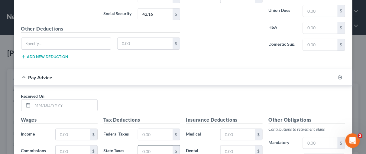
scroll to position [1101, 0]
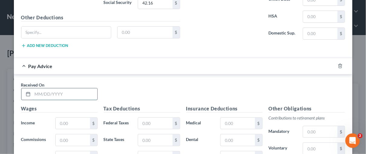
click at [46, 88] on input "text" at bounding box center [65, 93] width 65 height 11
type input "05/30/2025"
click at [66, 118] on input "text" at bounding box center [73, 123] width 34 height 11
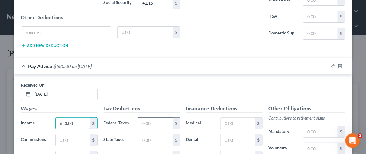
type input "680.00"
click at [152, 118] on input "text" at bounding box center [155, 123] width 34 height 11
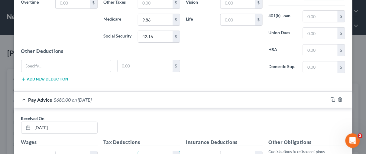
type input "0.00"
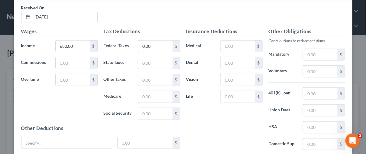
scroll to position [1187, 0]
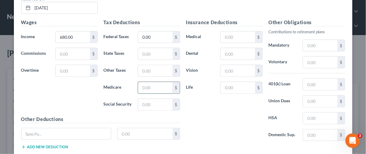
click at [151, 82] on input "text" at bounding box center [155, 87] width 34 height 11
type input "9.86"
click at [147, 99] on input "text" at bounding box center [155, 104] width 34 height 11
type input "42.16"
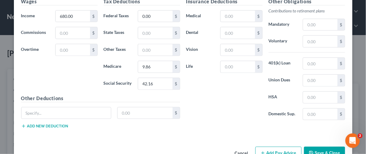
scroll to position [1212, 0]
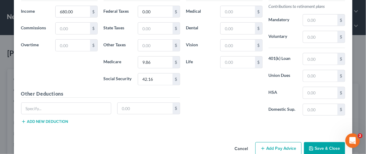
drag, startPoint x: 364, startPoint y: 133, endPoint x: 5, endPoint y: 0, distance: 382.5
click at [279, 142] on button "Add Pay Advice" at bounding box center [278, 148] width 46 height 13
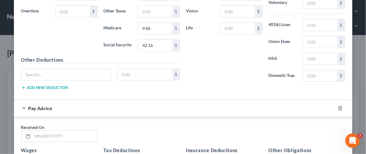
scroll to position [1277, 0]
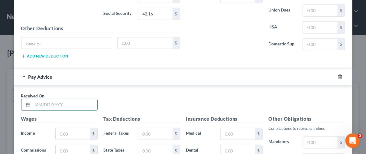
drag, startPoint x: 38, startPoint y: 90, endPoint x: 42, endPoint y: 88, distance: 3.9
click at [38, 99] on input "text" at bounding box center [65, 104] width 65 height 11
type input "06/13/2025"
click at [64, 128] on input "text" at bounding box center [73, 133] width 34 height 11
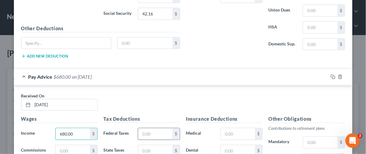
type input "680.00"
click at [144, 128] on input "text" at bounding box center [155, 133] width 34 height 11
type input "0.00"
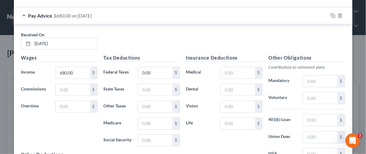
scroll to position [1372, 0]
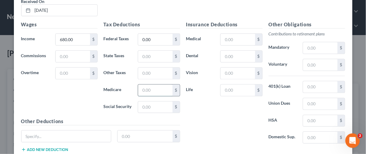
click at [146, 85] on input "text" at bounding box center [155, 90] width 34 height 11
type input "9.86"
click at [143, 102] on input "text" at bounding box center [155, 107] width 34 height 11
type input "42.16"
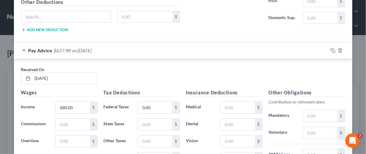
scroll to position [1397, 0]
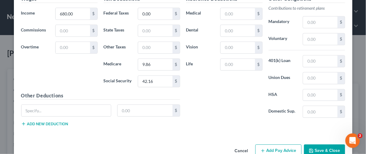
click at [288, 144] on button "Add Pay Advice" at bounding box center [278, 150] width 46 height 13
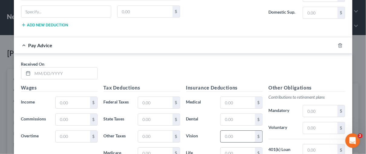
scroll to position [1506, 0]
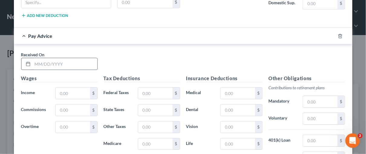
click at [34, 58] on input "text" at bounding box center [65, 63] width 65 height 11
type input "06/27/2025"
click at [65, 87] on input "text" at bounding box center [73, 92] width 34 height 11
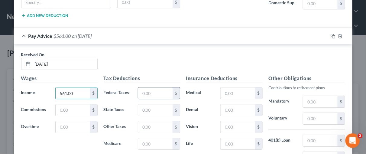
type input "561.00"
click at [145, 87] on input "text" at bounding box center [155, 92] width 34 height 11
type input "0.00"
click at [147, 138] on input "text" at bounding box center [155, 143] width 34 height 11
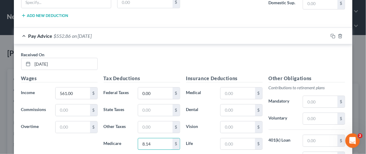
type input "8.14"
type input "34.78"
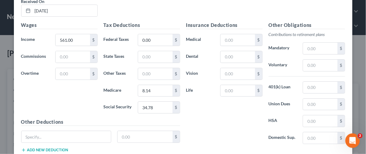
scroll to position [1583, 0]
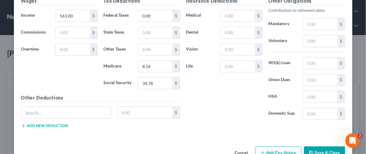
click at [279, 146] on button "Add Pay Advice" at bounding box center [278, 152] width 46 height 13
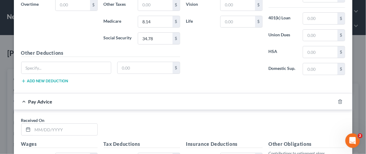
scroll to position [1674, 0]
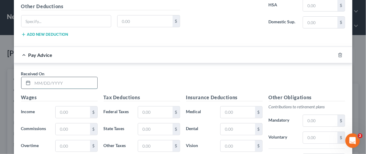
click at [44, 77] on input "text" at bounding box center [65, 82] width 65 height 11
type input "07/11/2025"
click at [62, 106] on input "text" at bounding box center [73, 111] width 34 height 11
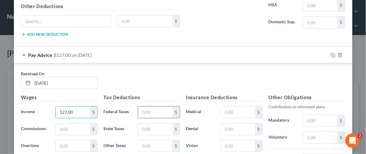
type input "527.00"
drag, startPoint x: 153, startPoint y: 95, endPoint x: 157, endPoint y: 95, distance: 4.2
click at [153, 106] on input "text" at bounding box center [155, 111] width 34 height 11
type input "0.00"
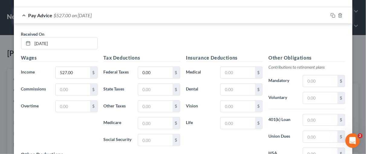
scroll to position [1734, 0]
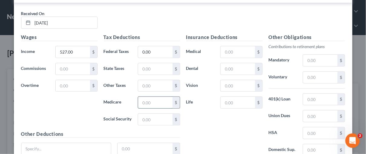
drag, startPoint x: 149, startPoint y: 83, endPoint x: 150, endPoint y: 80, distance: 3.8
click at [149, 97] on input "text" at bounding box center [155, 102] width 34 height 11
type input "7.64"
click at [149, 114] on input "text" at bounding box center [155, 119] width 34 height 11
type input "32.67"
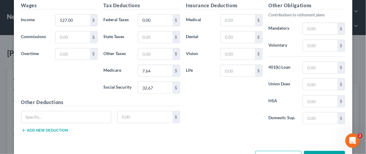
scroll to position [1768, 0]
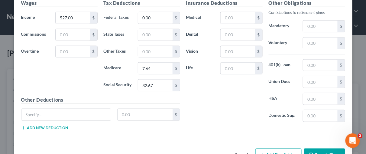
click at [278, 148] on button "Add Pay Advice" at bounding box center [278, 154] width 46 height 13
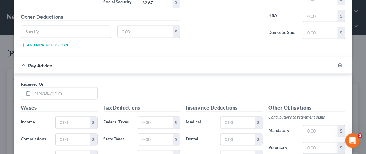
scroll to position [1854, 0]
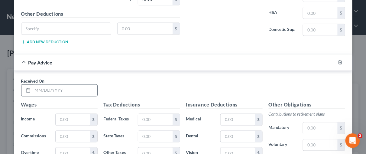
click at [39, 85] on input "text" at bounding box center [65, 90] width 65 height 11
type input "07/25/2025"
click at [67, 114] on input "text" at bounding box center [73, 119] width 34 height 11
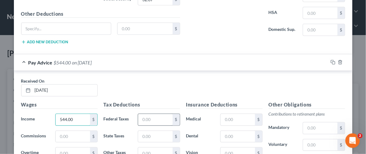
type input "544.00"
click at [144, 114] on input "text" at bounding box center [155, 119] width 34 height 11
type input "0.00"
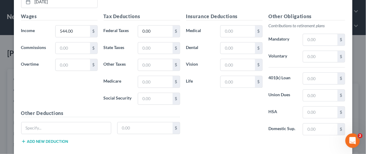
scroll to position [1954, 0]
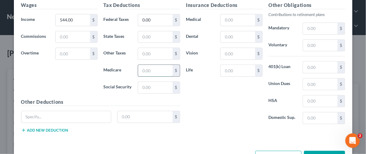
click at [140, 65] on input "text" at bounding box center [155, 70] width 34 height 11
type input "7.89"
click at [149, 82] on input "text" at bounding box center [155, 87] width 34 height 11
type input "33.73"
click at [276, 150] on button "Add Pay Advice" at bounding box center [278, 156] width 46 height 13
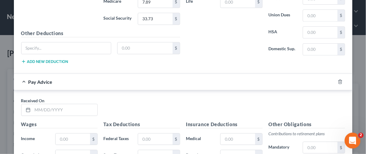
scroll to position [2026, 0]
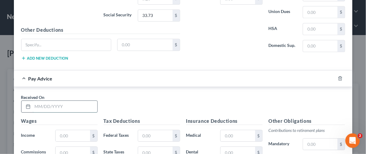
click at [42, 101] on input "text" at bounding box center [65, 106] width 65 height 11
type input "08/08/2025"
click at [64, 130] on input "text" at bounding box center [73, 135] width 34 height 11
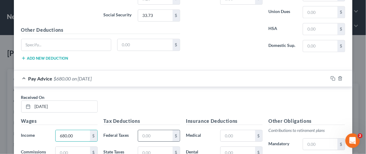
type input "680.00"
click at [143, 130] on input "text" at bounding box center [155, 135] width 34 height 11
type input "0.00"
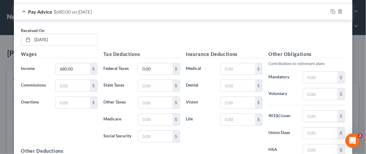
scroll to position [2093, 0]
click at [153, 113] on input "text" at bounding box center [155, 118] width 34 height 11
type input "9.86"
click at [152, 130] on input "text" at bounding box center [155, 135] width 34 height 11
type input "42.16"
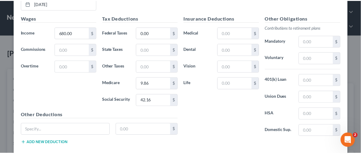
scroll to position [2139, 0]
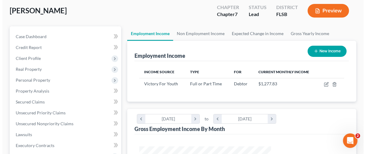
scroll to position [42, 0]
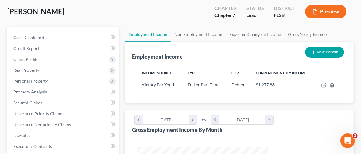
click at [334, 12] on button "Preview" at bounding box center [325, 12] width 41 height 14
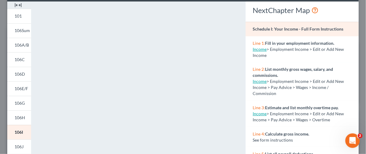
scroll to position [20, 0]
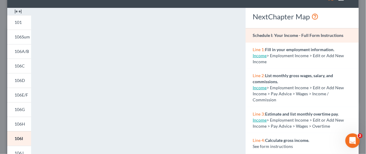
click at [16, 9] on img at bounding box center [18, 11] width 7 height 7
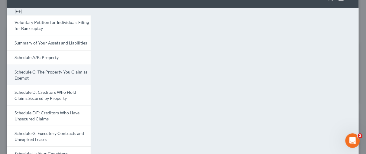
click at [52, 68] on link "Schedule C: The Property You Claim as Exempt" at bounding box center [48, 75] width 83 height 21
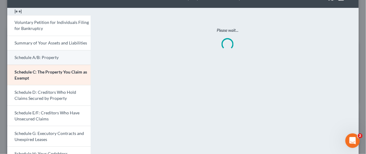
click at [50, 56] on span "Schedule A/B: Property" at bounding box center [37, 57] width 44 height 5
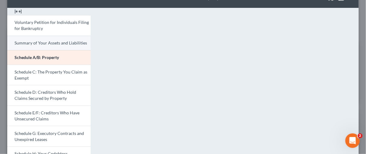
click at [51, 43] on span "Summary of Your Assets and Liabilities" at bounding box center [51, 42] width 73 height 5
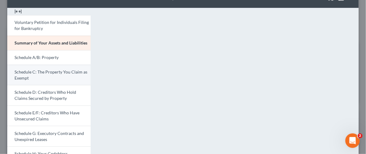
click at [40, 69] on span "Schedule C: The Property You Claim as Exempt" at bounding box center [51, 74] width 73 height 11
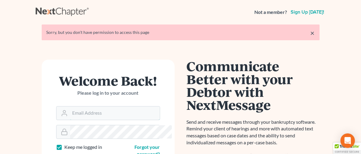
type input "[EMAIL_ADDRESS][DOMAIN_NAME]"
drag, startPoint x: 342, startPoint y: 31, endPoint x: 338, endPoint y: 38, distance: 8.0
click at [320, 31] on div "× Sorry, but you don't have permission to access this page" at bounding box center [181, 32] width 278 height 16
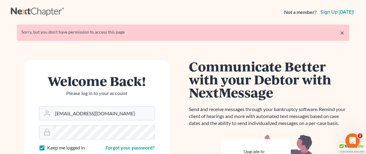
click at [339, 33] on div "× Sorry, but you don't have permission to access this page" at bounding box center [183, 32] width 332 height 16
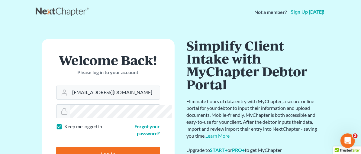
click at [101, 147] on input "Log In" at bounding box center [108, 154] width 104 height 15
type input "Thinking..."
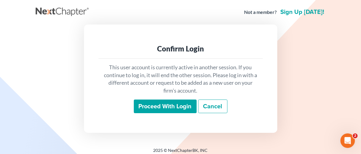
click at [159, 104] on input "Proceed with login" at bounding box center [165, 106] width 63 height 14
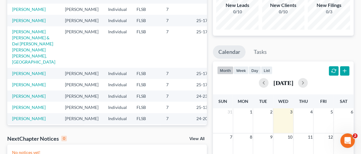
scroll to position [59, 0]
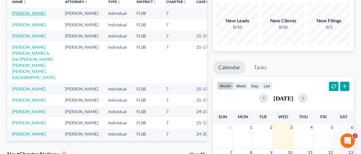
click at [32, 11] on link "[PERSON_NAME]" at bounding box center [29, 13] width 34 height 5
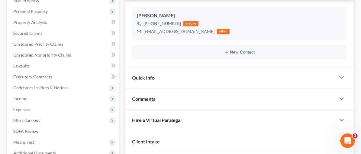
scroll to position [105, 0]
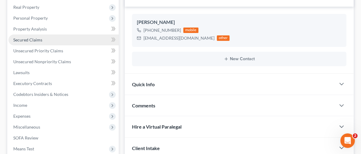
click at [44, 37] on link "Secured Claims" at bounding box center [63, 39] width 110 height 11
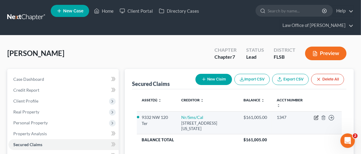
click at [315, 117] on icon "button" at bounding box center [316, 117] width 5 height 5
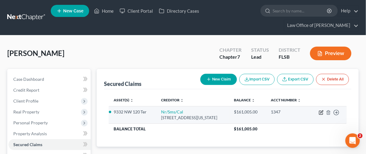
select select "39"
select select "2"
select select "3"
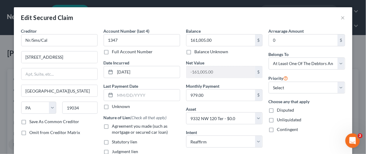
click at [343, 17] on div "Edit Secured Claim ×" at bounding box center [183, 17] width 338 height 21
click at [341, 17] on button "×" at bounding box center [343, 17] width 4 height 7
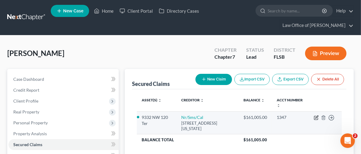
click at [316, 116] on icon "button" at bounding box center [316, 117] width 5 height 5
select select "39"
select select "2"
select select "3"
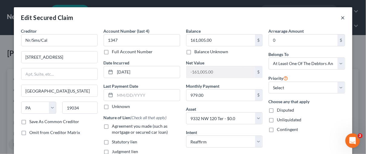
click at [341, 18] on button "×" at bounding box center [343, 17] width 4 height 7
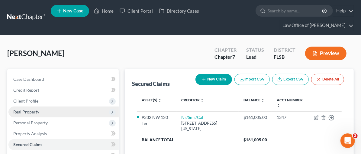
click at [35, 112] on span "Real Property" at bounding box center [26, 111] width 26 height 5
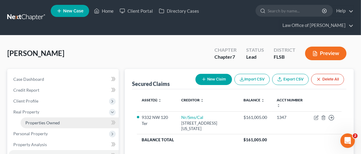
click at [54, 121] on span "Properties Owned" at bounding box center [42, 122] width 34 height 5
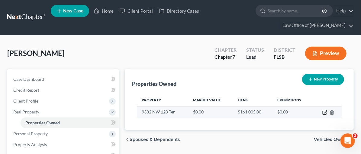
click at [325, 112] on icon "button" at bounding box center [325, 111] width 3 height 3
select select "9"
select select "3"
select select "5"
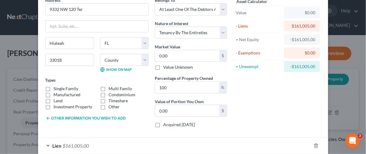
scroll to position [31, 0]
